Goal: Find specific page/section: Find specific page/section

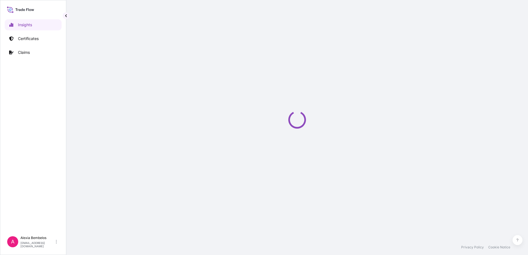
select select "2025"
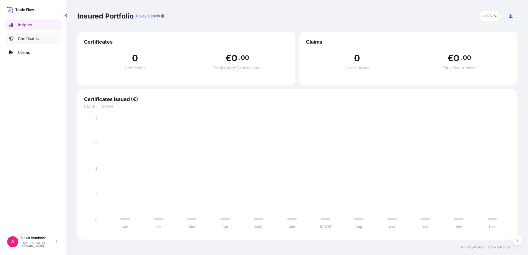
click at [36, 38] on p "Certificates" at bounding box center [28, 39] width 21 height 6
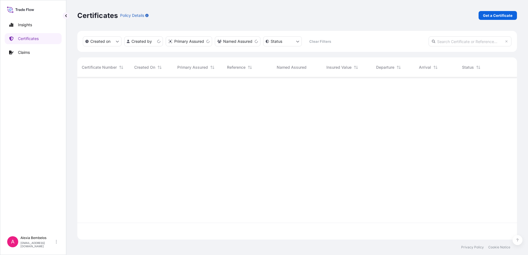
scroll to position [161, 436]
